Goal: Check status: Verify the current state of an ongoing process or item

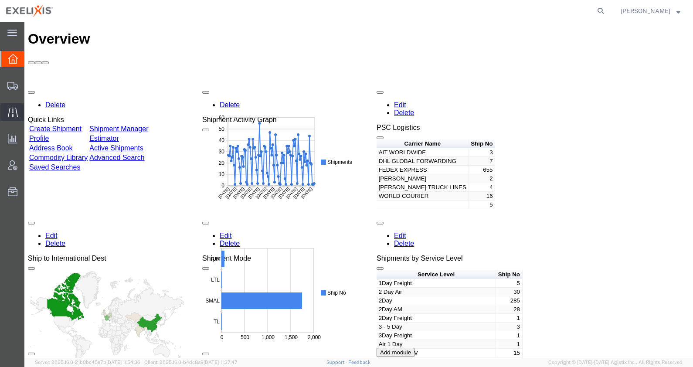
click at [11, 116] on icon at bounding box center [13, 112] width 10 height 10
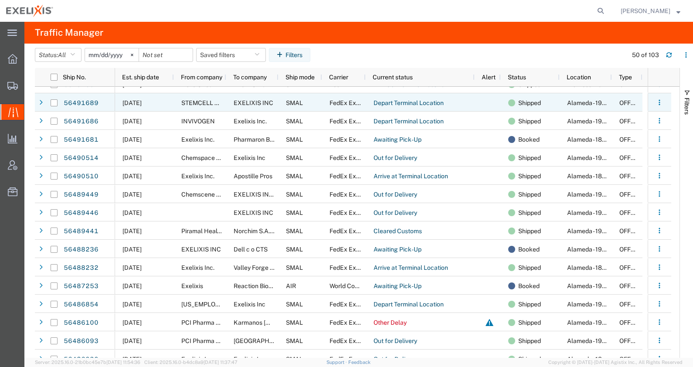
scroll to position [490, 0]
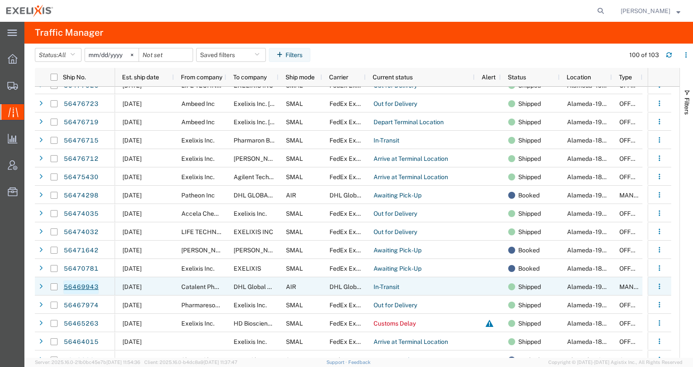
click at [87, 285] on link "56469943" at bounding box center [81, 287] width 36 height 14
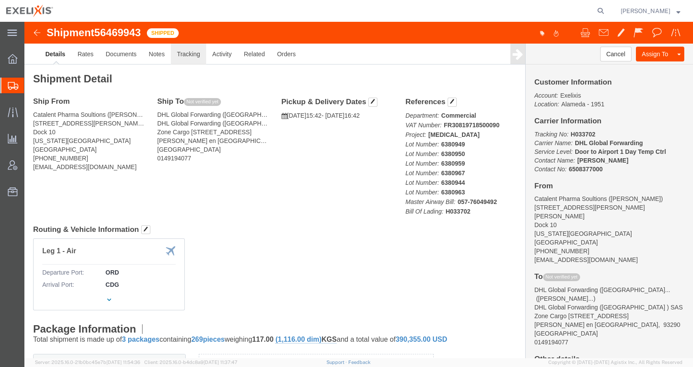
click link "Tracking"
